Goal: Find specific fact: Find specific fact

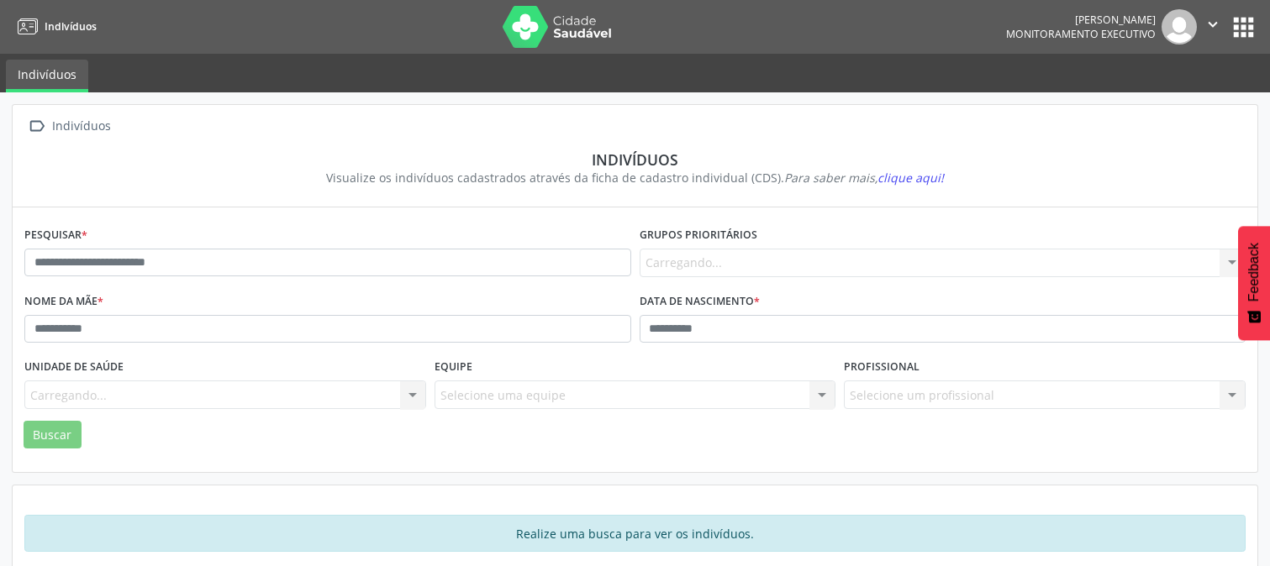
click at [487, 215] on div "Pesquisar * Grupos prioritários [GEOGRAPHIC_DATA]... Nenhum resultado encontrad…" at bounding box center [635, 340] width 1244 height 265
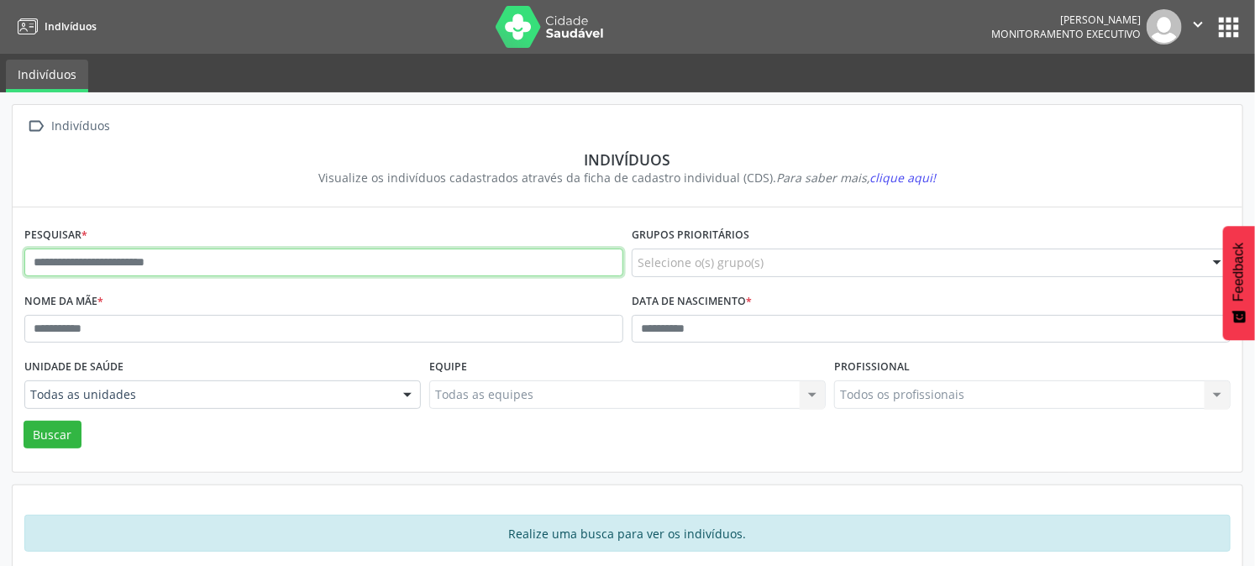
drag, startPoint x: 496, startPoint y: 249, endPoint x: 508, endPoint y: 283, distance: 36.4
click at [496, 249] on input "text" at bounding box center [323, 263] width 599 height 29
type input "**********"
click at [24, 421] on button "Buscar" at bounding box center [53, 435] width 58 height 29
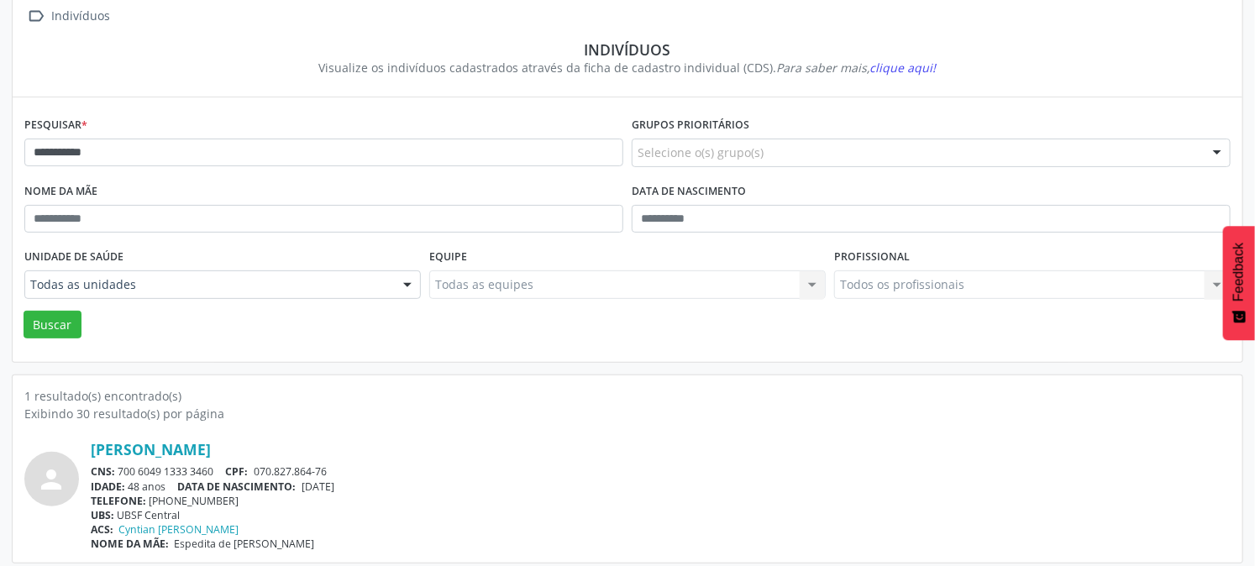
scroll to position [119, 0]
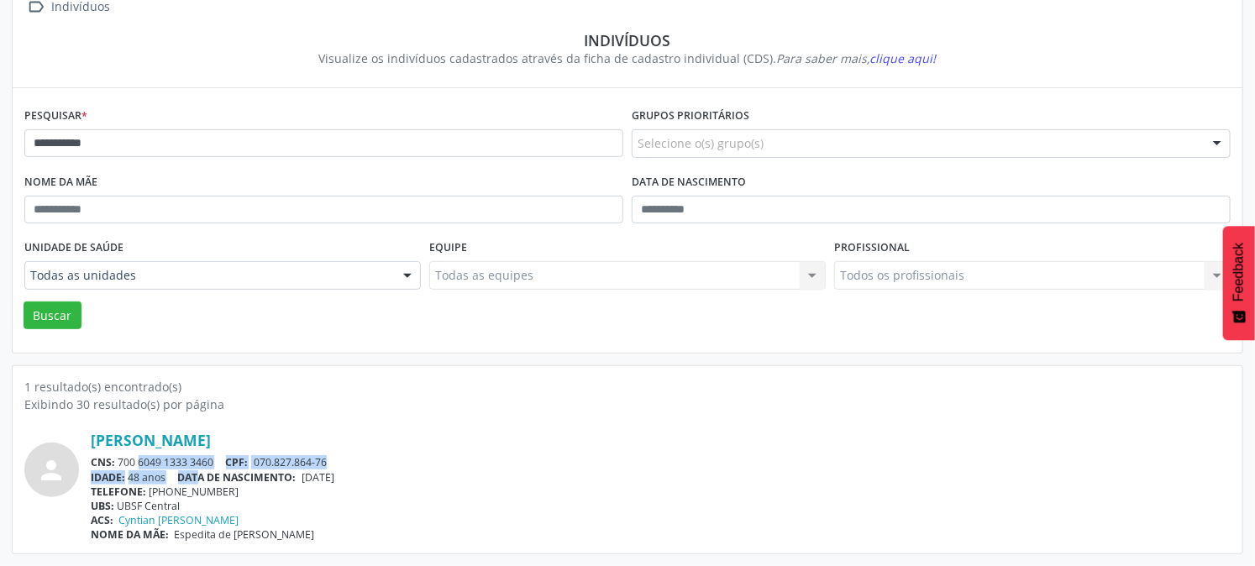
drag, startPoint x: 120, startPoint y: 465, endPoint x: 203, endPoint y: 471, distance: 83.4
click at [203, 471] on div "[PERSON_NAME] CNS: 700 6049 1333 3460 CPF: 070.827.864-76 IDADE: 48 anos DATA D…" at bounding box center [661, 486] width 1140 height 111
click at [207, 464] on div "CNS: 700 6049 1333 3460 CPF: 070.827.864-76" at bounding box center [661, 462] width 1140 height 14
drag, startPoint x: 216, startPoint y: 462, endPoint x: 121, endPoint y: 462, distance: 94.9
click at [121, 462] on div "CNS: 700 6049 1333 3460 CPF: 070.827.864-76" at bounding box center [661, 462] width 1140 height 14
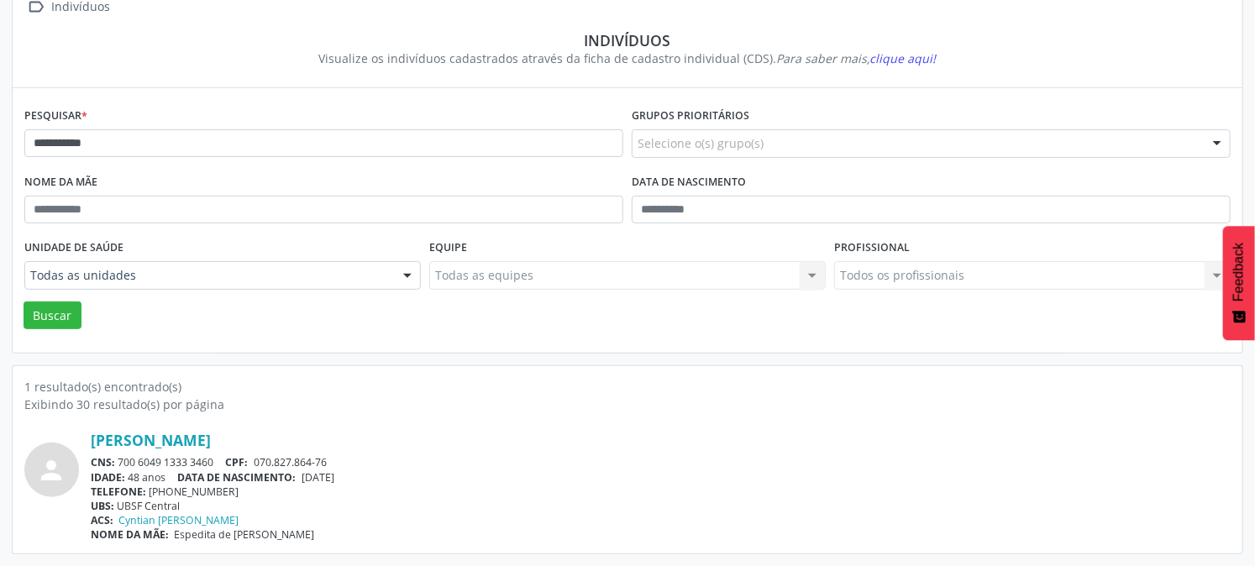
copy div "700 6049 1333 3460"
